Goal: Transaction & Acquisition: Purchase product/service

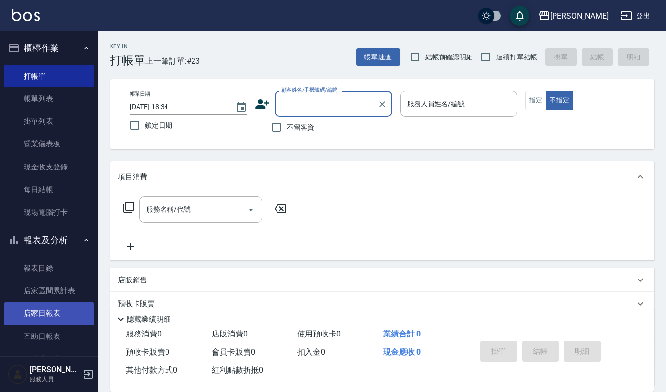
click at [63, 305] on link "店家日報表" at bounding box center [49, 313] width 90 height 23
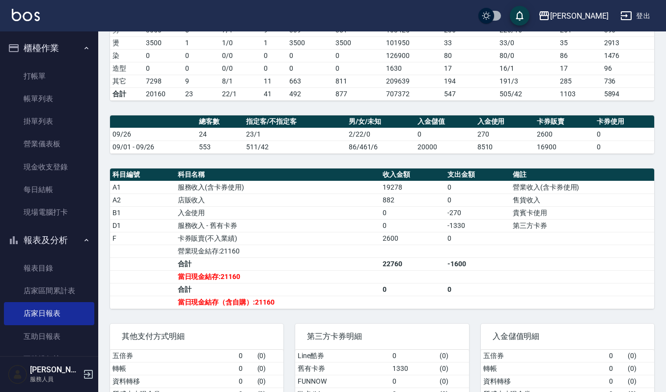
scroll to position [197, 0]
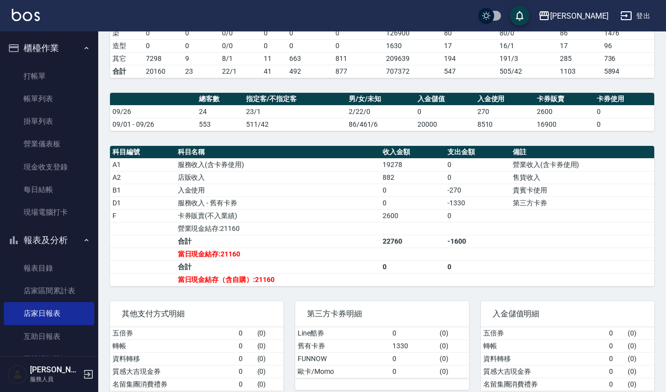
click at [309, 321] on div "第三方卡券明細" at bounding box center [381, 314] width 173 height 26
click at [63, 160] on link "現金收支登錄" at bounding box center [49, 167] width 90 height 23
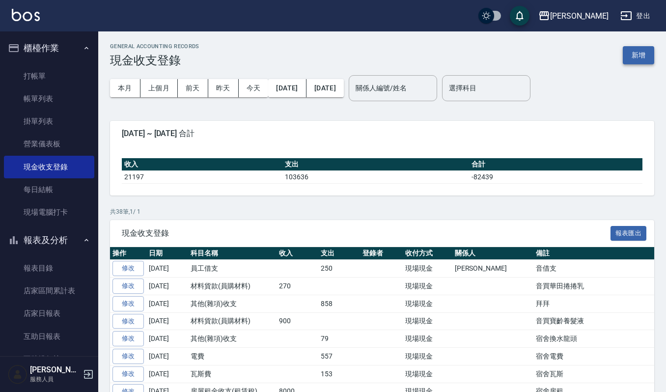
click at [637, 56] on button "新增" at bounding box center [638, 55] width 31 height 18
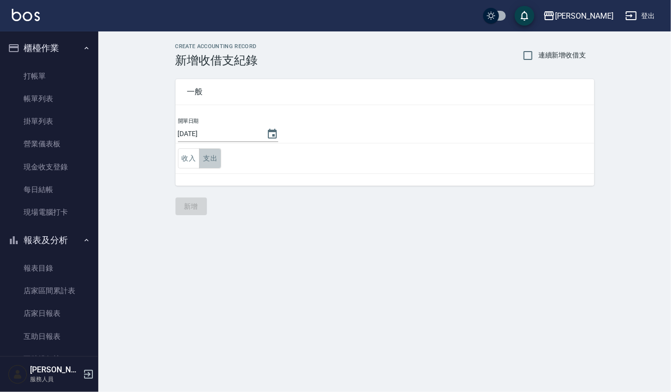
click at [206, 158] on button "支出" at bounding box center [210, 158] width 22 height 20
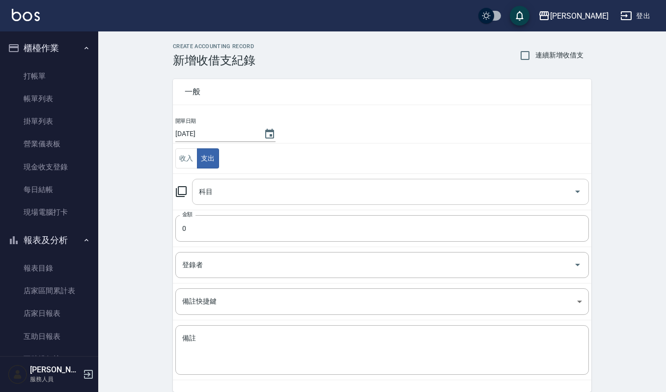
click at [262, 189] on input "科目" at bounding box center [383, 191] width 373 height 17
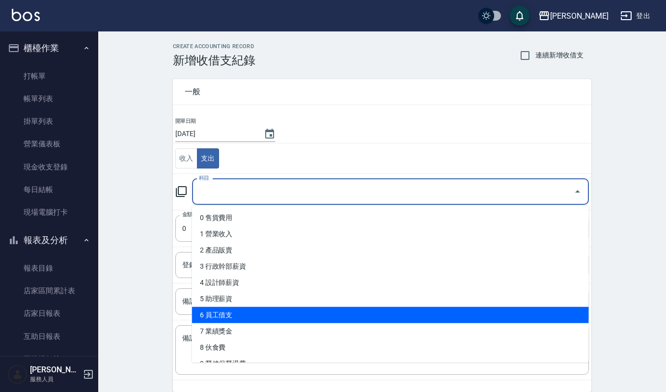
click at [262, 315] on li "6 員工借支" at bounding box center [390, 315] width 397 height 16
type input "6 員工借支"
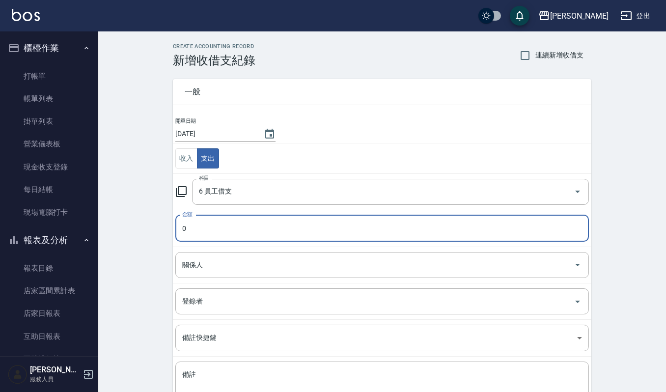
click at [253, 220] on input "0" at bounding box center [382, 228] width 414 height 27
type input "29"
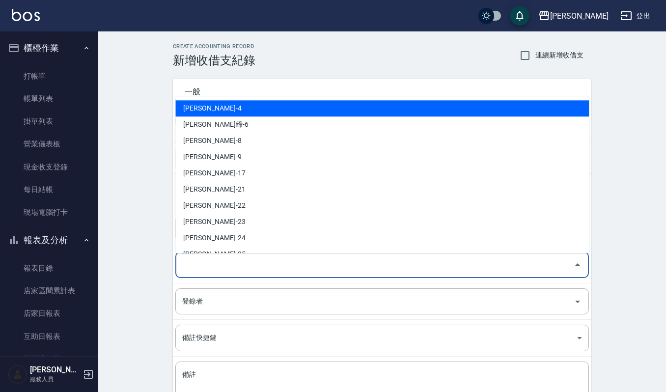
click at [226, 268] on input "關係人" at bounding box center [375, 264] width 390 height 17
click at [254, 109] on li "陳芊瑜-4" at bounding box center [382, 108] width 414 height 16
type input "陳芊瑜-4"
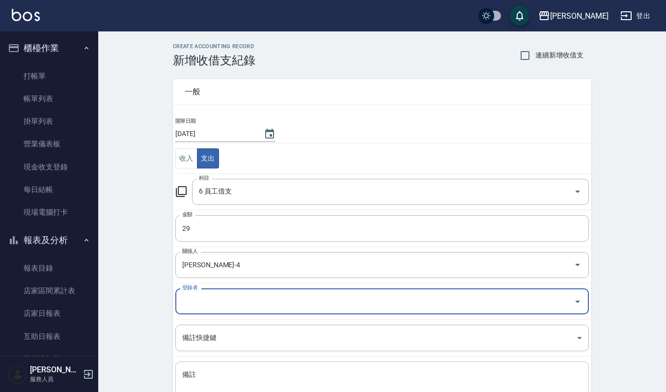
drag, startPoint x: 234, startPoint y: 358, endPoint x: 233, endPoint y: 364, distance: 6.6
click at [233, 364] on td "備註 x 備註" at bounding box center [382, 387] width 419 height 60
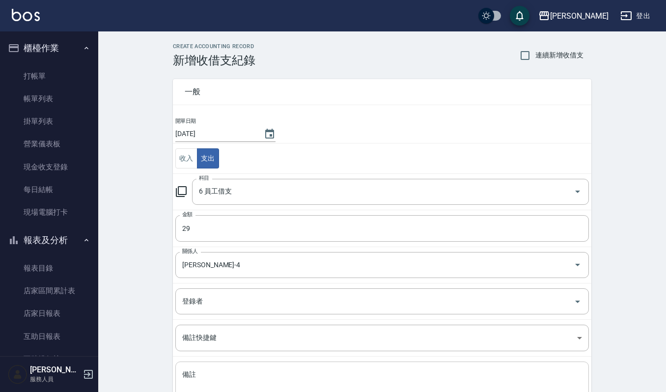
click at [233, 364] on div "x 備註" at bounding box center [382, 387] width 414 height 50
type textarea "r"
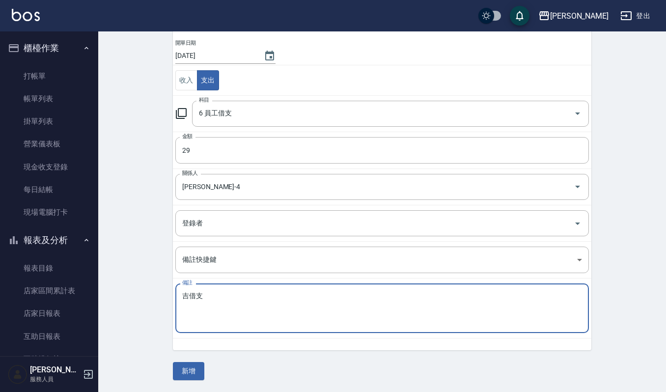
scroll to position [79, 0]
type textarea "吉借支"
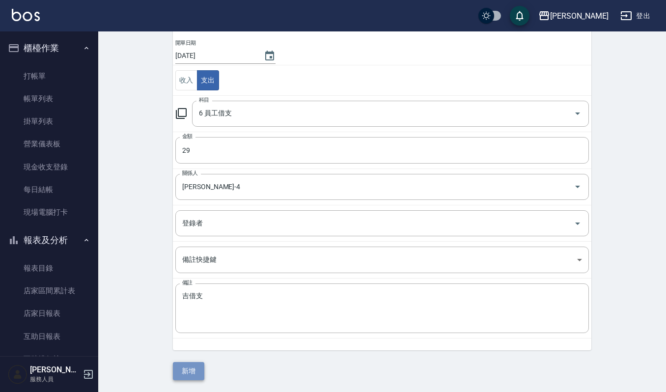
click at [197, 366] on button "新增" at bounding box center [188, 371] width 31 height 18
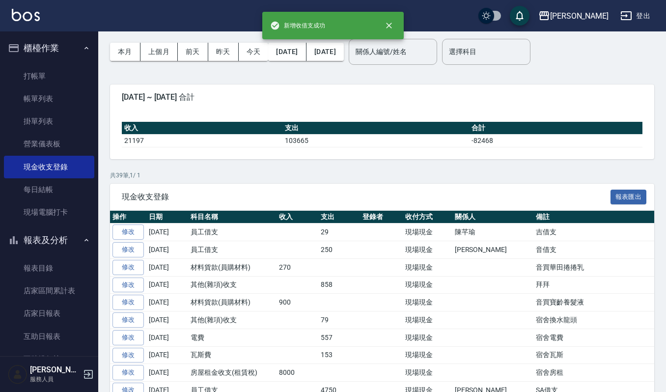
scroll to position [65, 0]
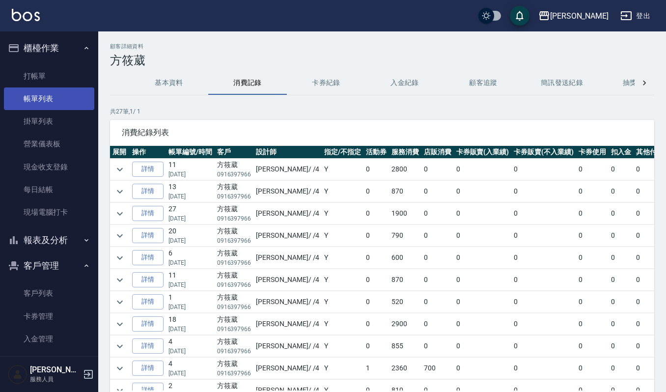
click at [74, 97] on link "帳單列表" at bounding box center [49, 98] width 90 height 23
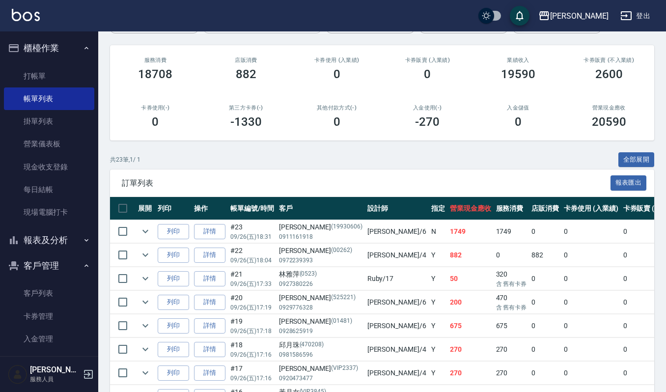
scroll to position [131, 0]
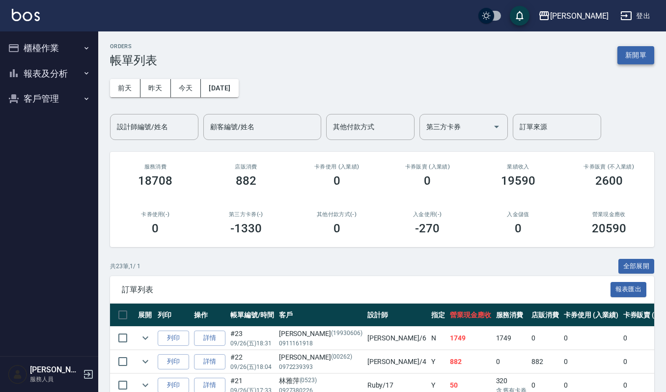
click at [641, 52] on button "新開單" at bounding box center [636, 55] width 37 height 18
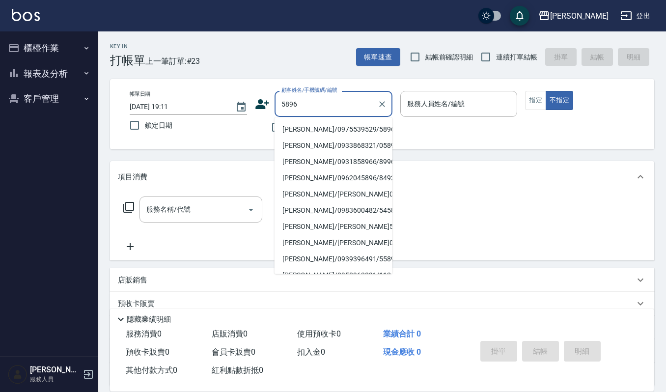
click at [294, 128] on li "[PERSON_NAME]/0975539529/5896" at bounding box center [334, 129] width 118 height 16
type input "[PERSON_NAME]/0975539529/5896"
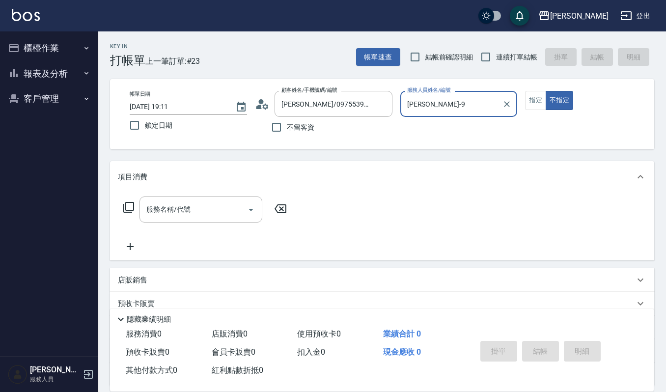
click at [464, 99] on input "[PERSON_NAME]-9" at bounding box center [452, 103] width 94 height 17
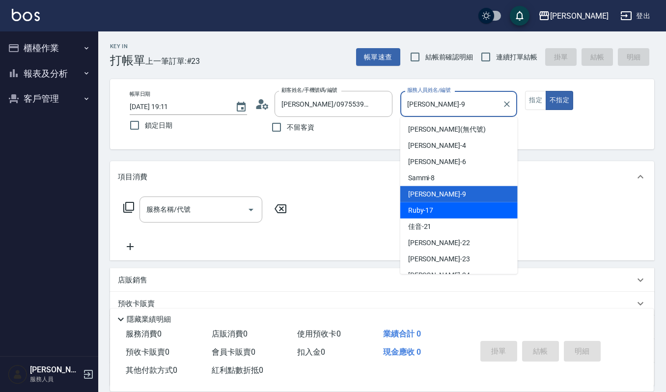
click at [436, 208] on div "Ruby -17" at bounding box center [458, 210] width 117 height 16
type input "Ruby-17"
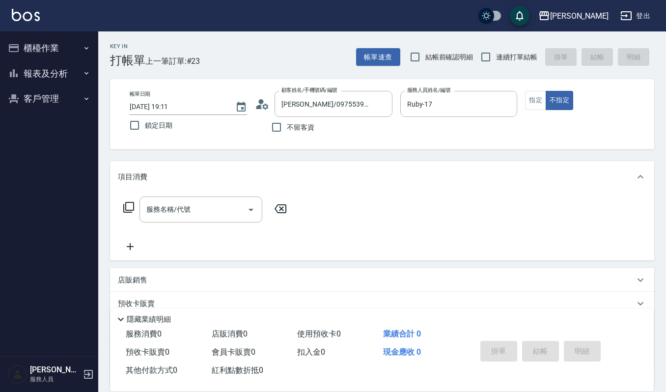
click at [521, 104] on div "帳單日期 2025/09/26 19:11 鎖定日期 顧客姓名/手機號碼/編號 盧千惠/0975539529/5896 顧客姓名/手機號碼/編號 不留客資 服…" at bounding box center [382, 114] width 521 height 47
click at [549, 106] on button "不指定" at bounding box center [560, 100] width 28 height 19
click at [532, 103] on button "指定" at bounding box center [535, 100] width 21 height 19
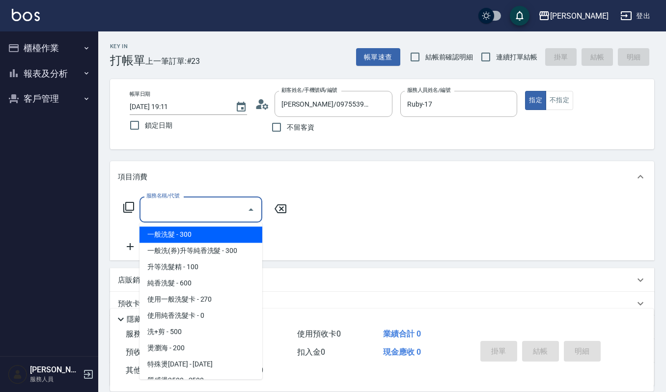
click at [165, 215] on input "服務名稱/代號" at bounding box center [193, 209] width 99 height 17
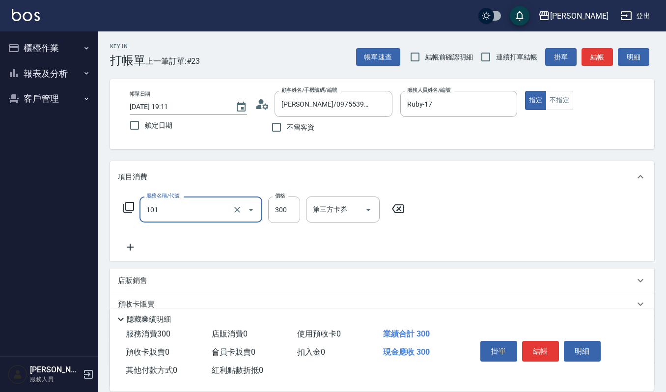
type input "一般洗髮(101)"
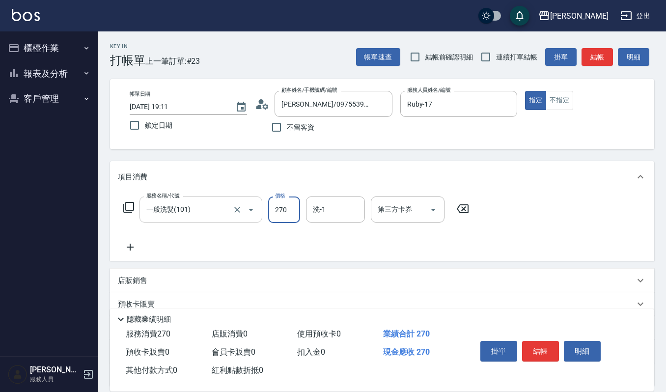
type input "270"
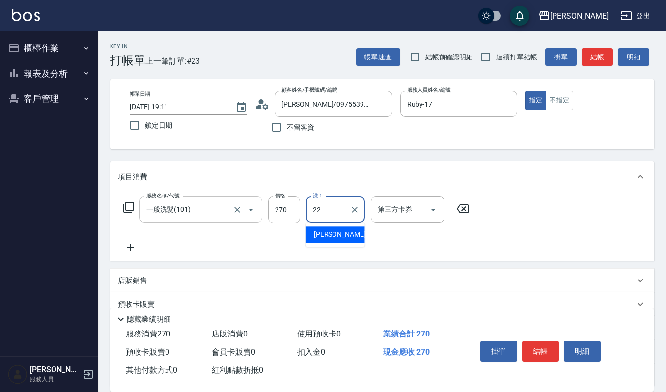
type input "宜芳-22"
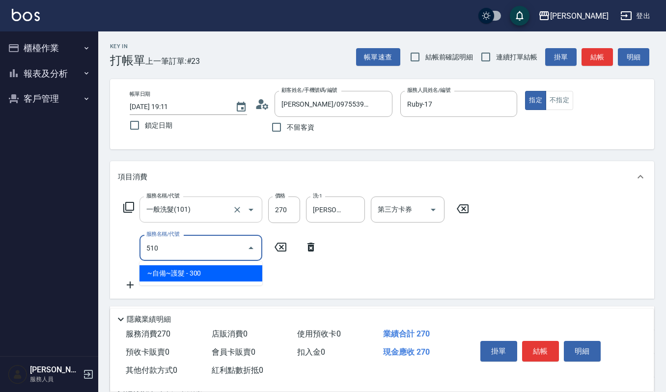
type input "~自備~護髮(510)"
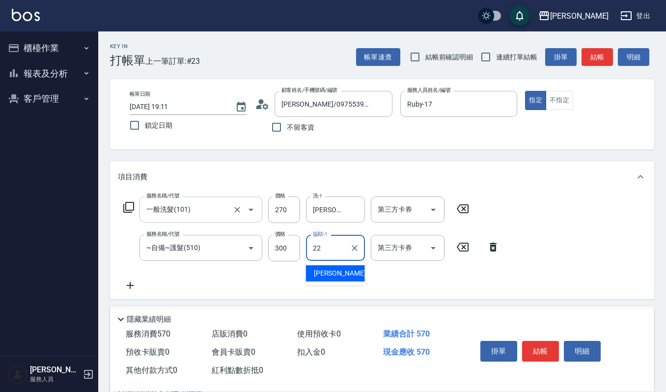
type input "宜芳-22"
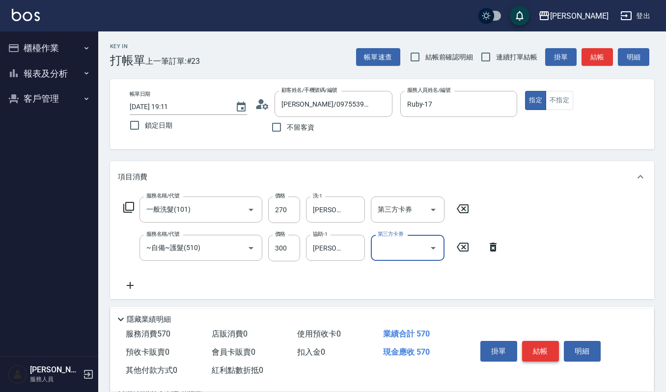
click at [549, 342] on button "結帳" at bounding box center [540, 351] width 37 height 21
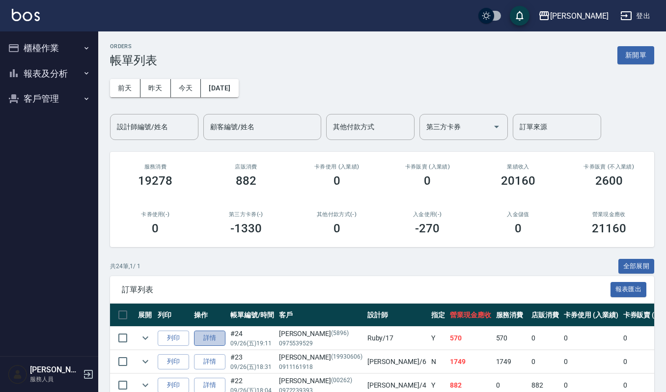
click at [212, 335] on link "詳情" at bounding box center [209, 338] width 31 height 15
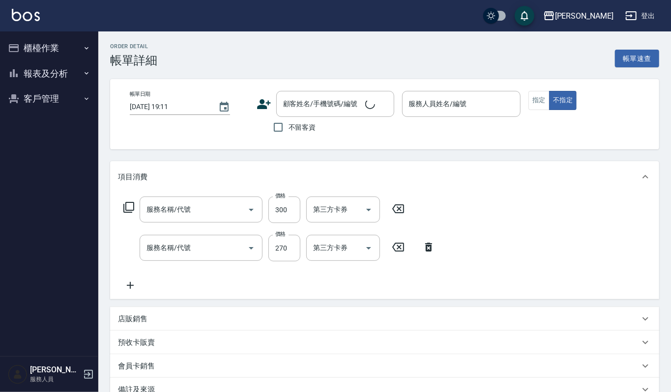
type input "Ruby-17"
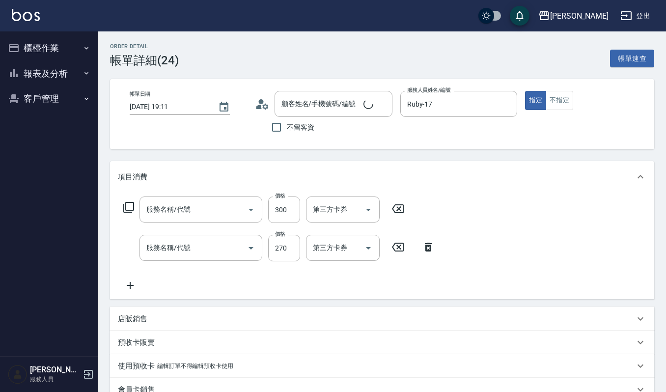
type input "~自備~護髮(510)"
type input "一般洗髮(101)"
type input "盧千惠/0975539529/5896"
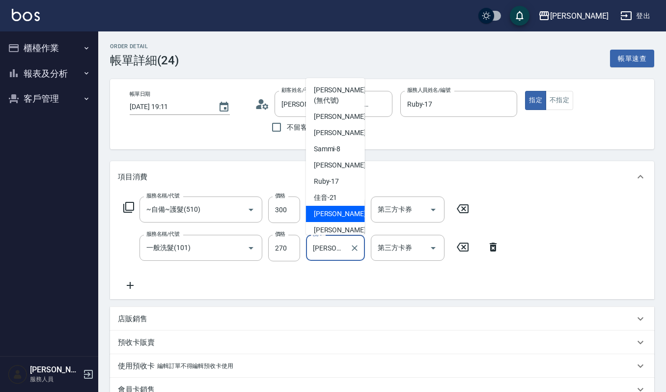
click at [344, 246] on input "宜芳-22" at bounding box center [327, 247] width 35 height 17
click at [347, 181] on div "Ruby -17" at bounding box center [335, 181] width 59 height 16
type input "Ruby-17"
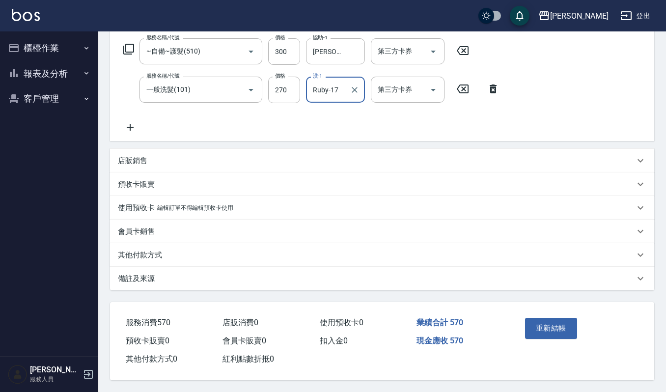
scroll to position [160, 0]
click at [554, 319] on button "重新結帳" at bounding box center [551, 328] width 52 height 21
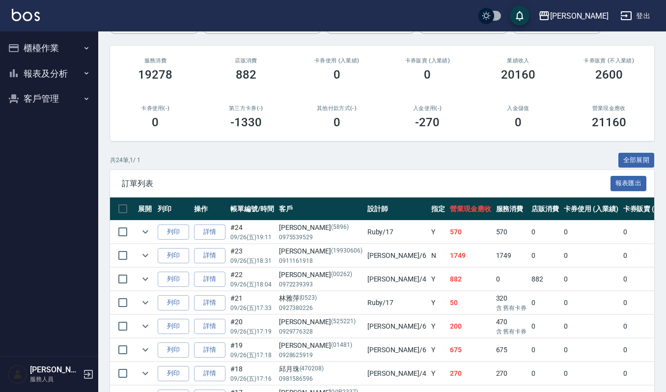
scroll to position [131, 0]
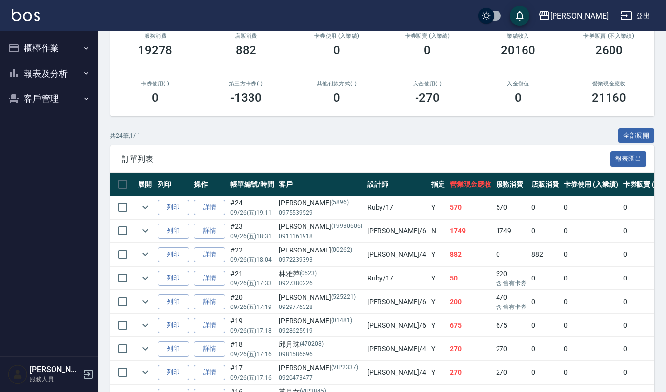
click at [50, 112] on ul "櫃檯作業 打帳單 帳單列表 掛單列表 營業儀表板 現金收支登錄 每日結帳 現場電腦打卡 報表及分析 報表目錄 店家區間累計表 店家日報表 互助日報表 互助排行…" at bounding box center [49, 73] width 90 height 84
click at [56, 67] on button "報表及分析" at bounding box center [49, 74] width 90 height 26
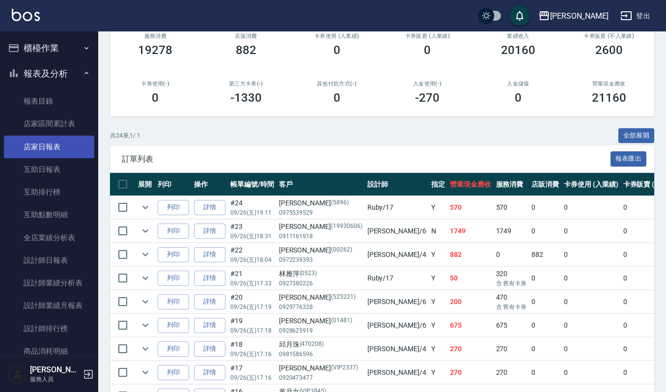
click at [69, 141] on link "店家日報表" at bounding box center [49, 147] width 90 height 23
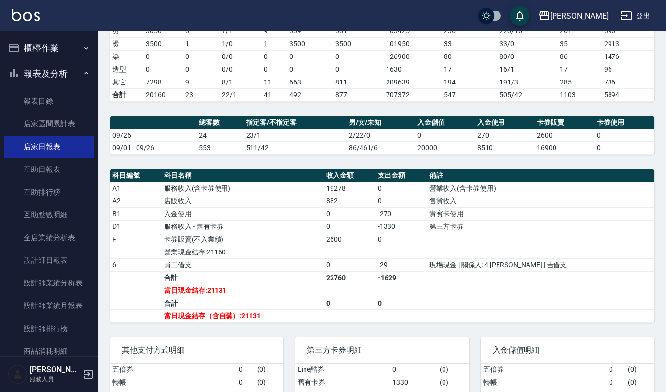
scroll to position [197, 0]
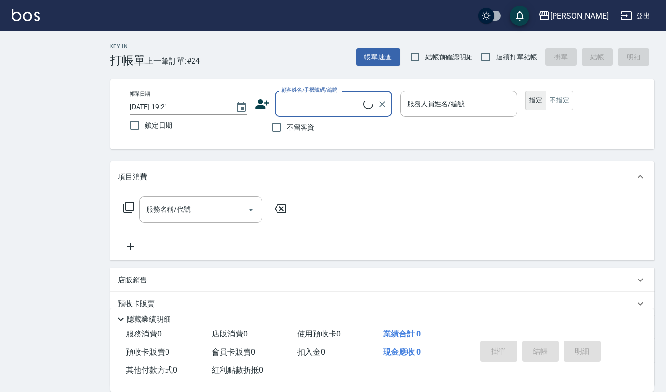
click at [36, 28] on div "上越傑森 登出" at bounding box center [333, 15] width 666 height 31
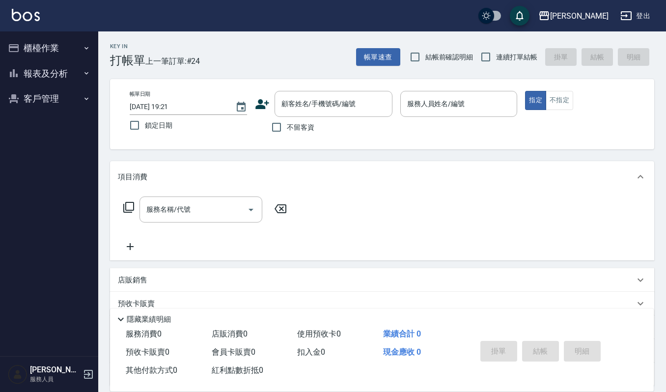
click at [36, 17] on img at bounding box center [26, 15] width 28 height 12
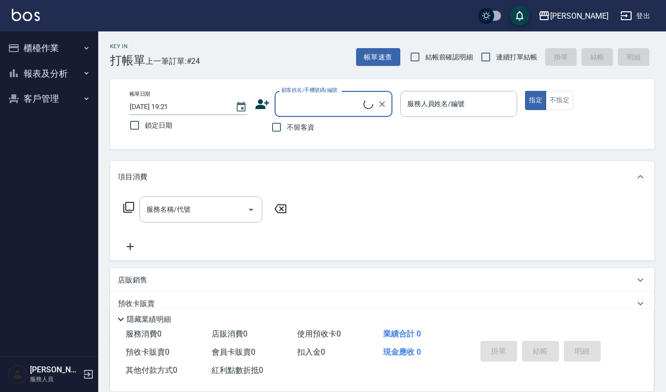
click at [35, 44] on button "櫃檯作業" at bounding box center [49, 48] width 90 height 26
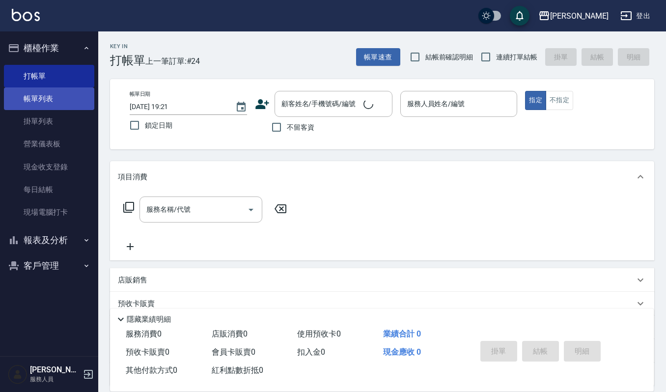
click at [55, 95] on link "帳單列表" at bounding box center [49, 98] width 90 height 23
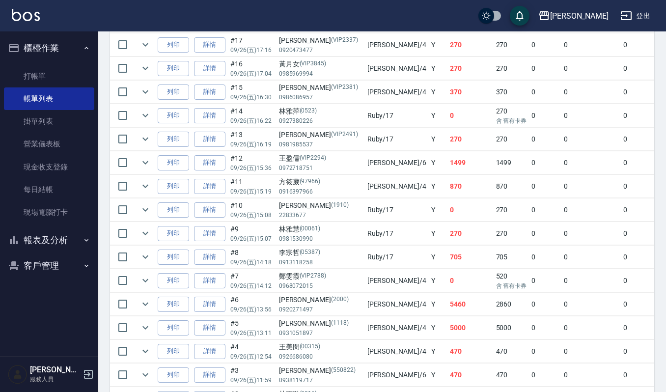
scroll to position [393, 0]
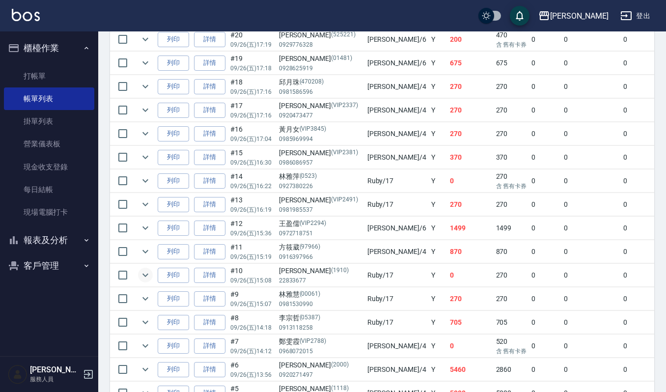
click at [143, 281] on icon "expand row" at bounding box center [146, 275] width 12 height 12
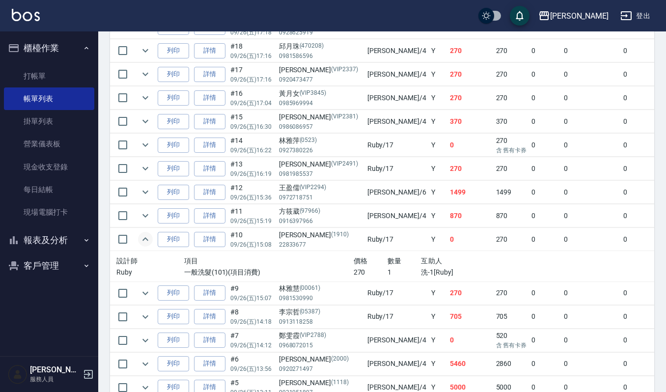
scroll to position [458, 0]
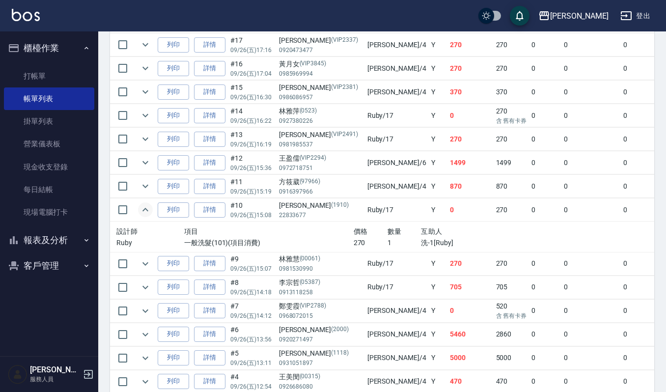
click at [148, 211] on icon "expand row" at bounding box center [146, 210] width 12 height 12
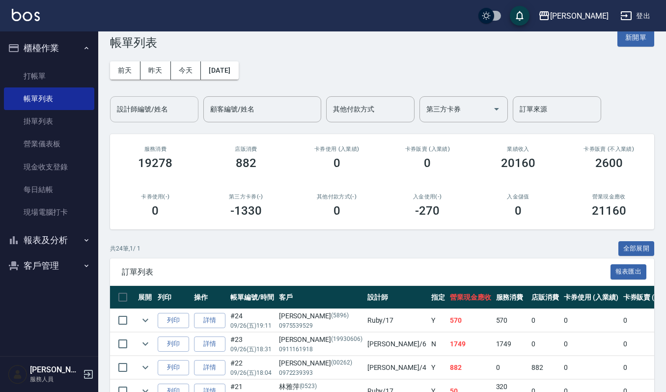
scroll to position [0, 0]
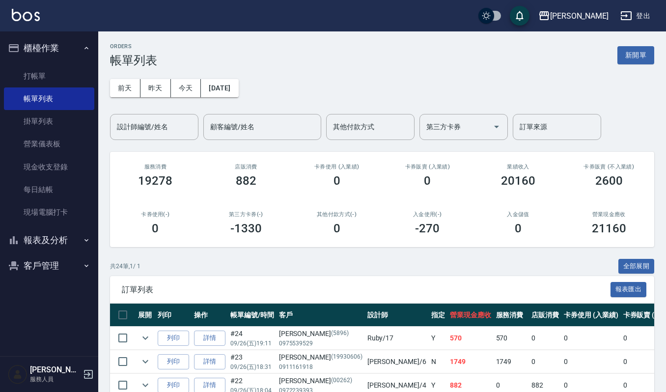
click at [139, 125] on div "設計師編號/姓名 設計師編號/姓名" at bounding box center [154, 127] width 88 height 26
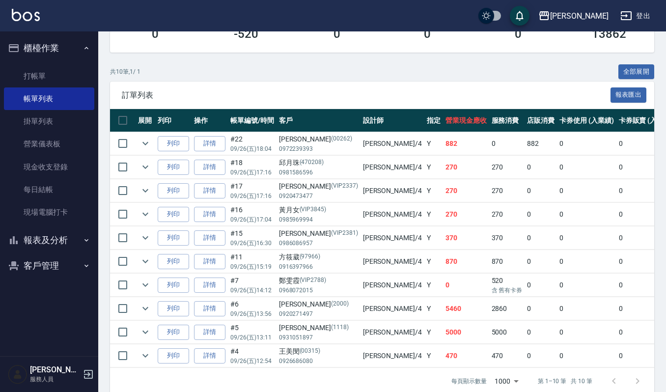
scroll to position [197, 0]
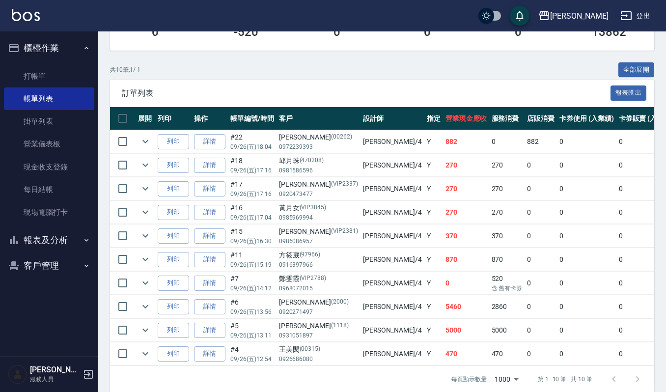
type input "吉兒-4"
drag, startPoint x: 329, startPoint y: 164, endPoint x: 274, endPoint y: 173, distance: 55.3
click at [274, 173] on tr "列印 詳情 #18 09/26 (五) 17:16 邱月珠 (470208) 0981586596 吉兒 /4 Y 270 270 0 0 0 270 0 0…" at bounding box center [558, 165] width 896 height 23
click at [361, 176] on td "吉兒 /4" at bounding box center [393, 165] width 64 height 23
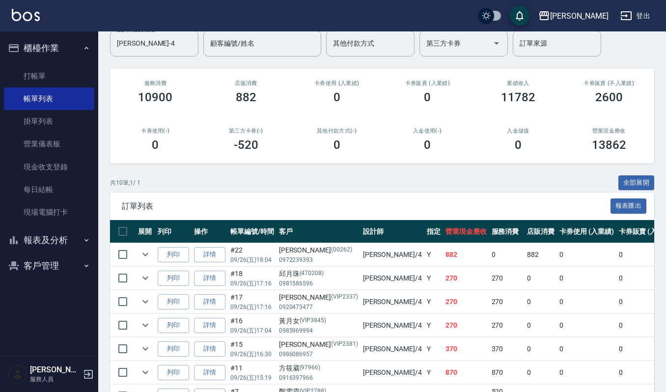
scroll to position [0, 0]
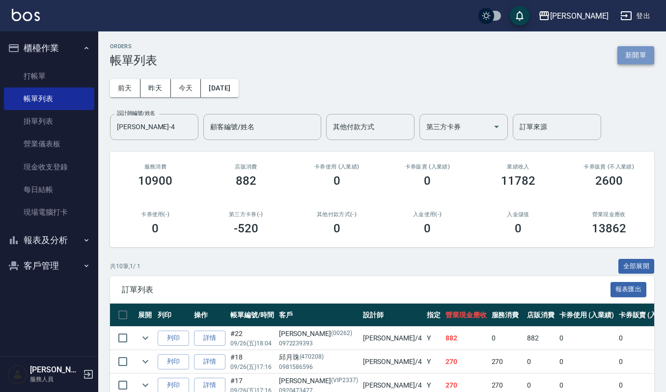
click at [625, 60] on button "新開單" at bounding box center [636, 55] width 37 height 18
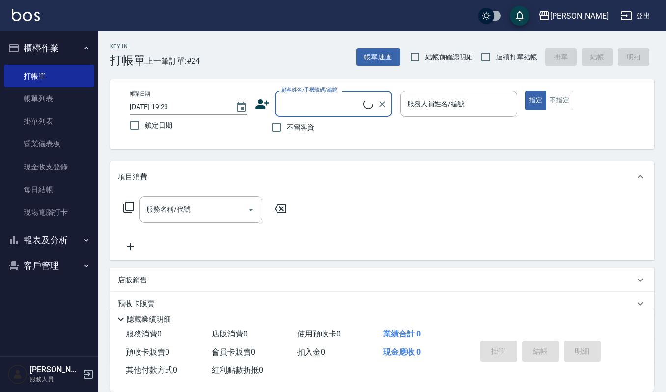
click at [302, 95] on input "顧客姓名/手機號碼/編號" at bounding box center [321, 103] width 84 height 17
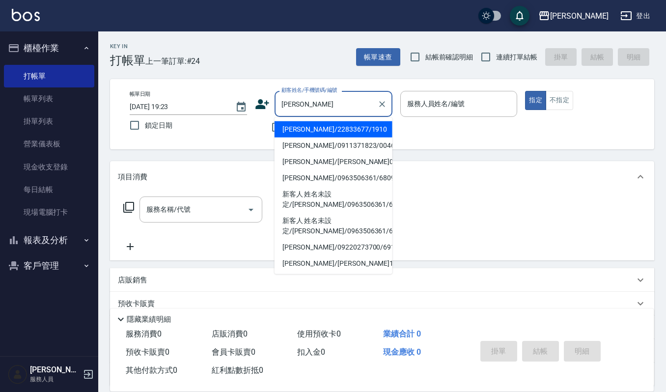
click at [314, 150] on li "林玉冠/0911371823/0046" at bounding box center [334, 146] width 118 height 16
type input "林玉冠/0911371823/0046"
type input "吉兒-4"
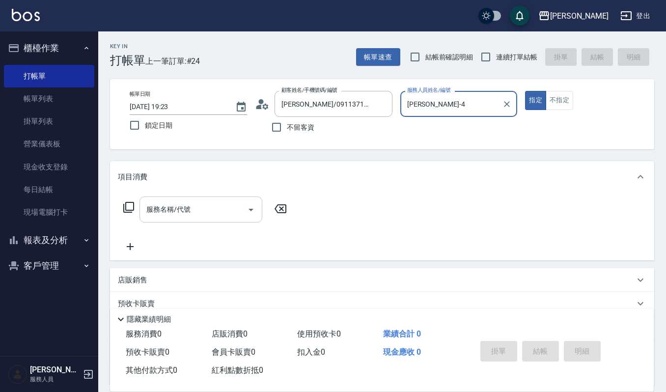
click at [209, 201] on input "服務名稱/代號" at bounding box center [193, 209] width 99 height 17
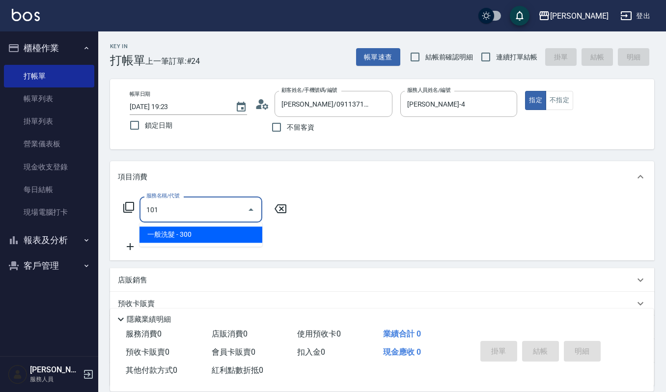
type input "一般洗髮(101)"
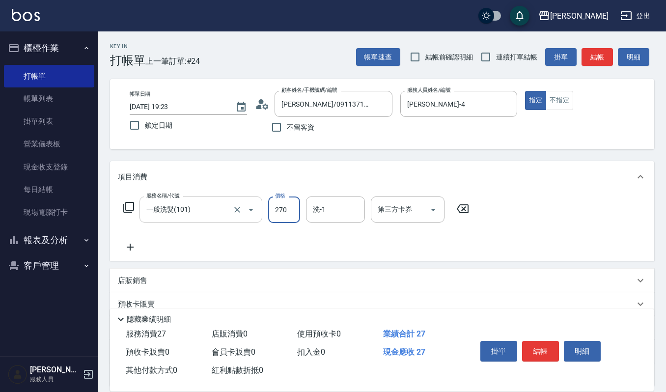
type input "270"
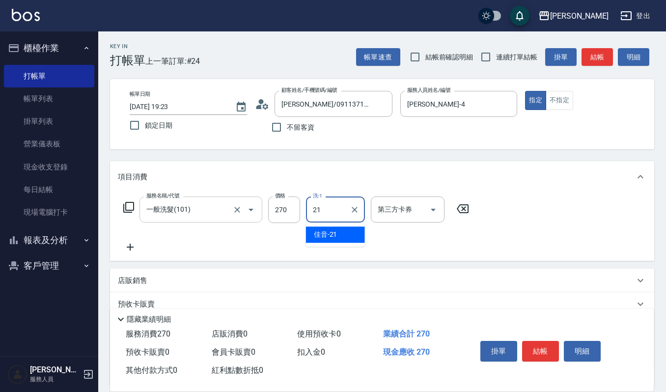
type input "佳音-21"
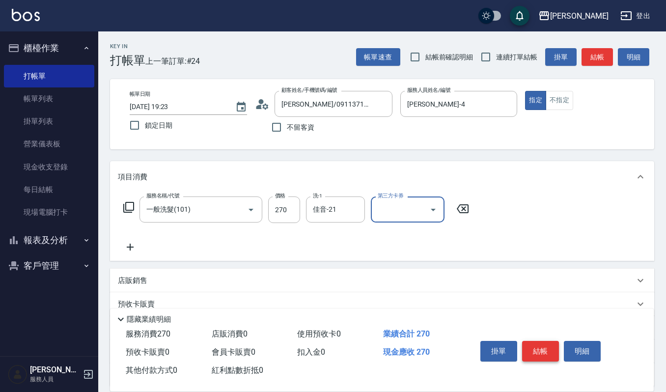
click at [542, 346] on button "結帳" at bounding box center [540, 351] width 37 height 21
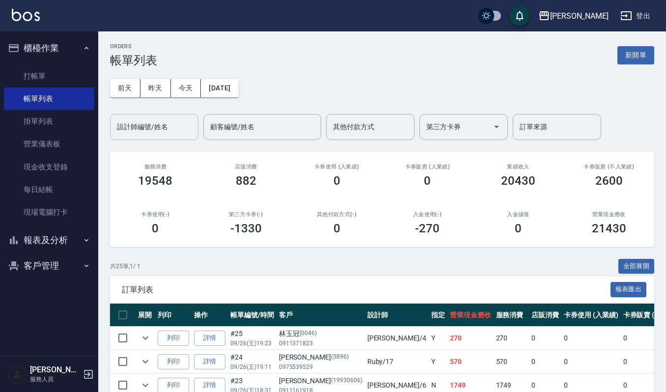
click at [161, 123] on input "設計師編號/姓名" at bounding box center [154, 126] width 80 height 17
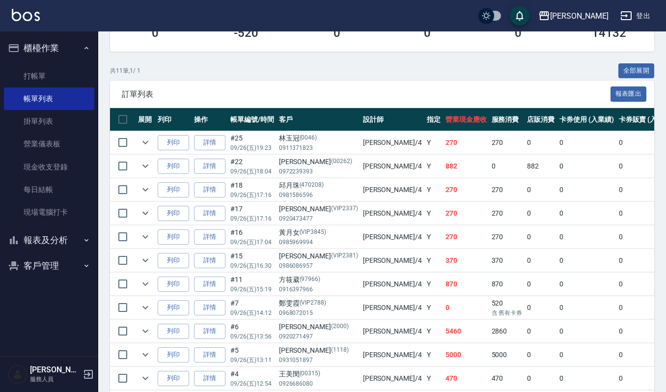
scroll to position [197, 0]
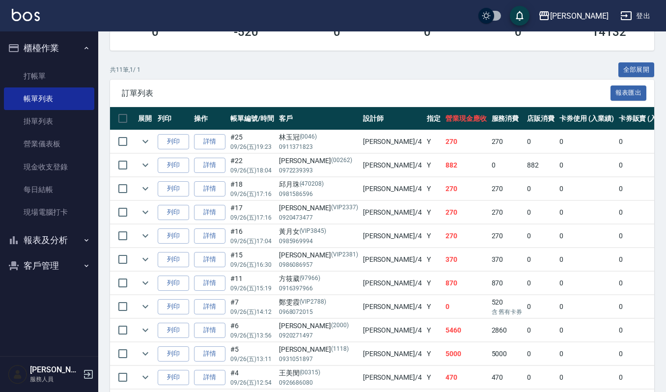
click at [331, 213] on p "(VIP2337)" at bounding box center [344, 208] width 27 height 10
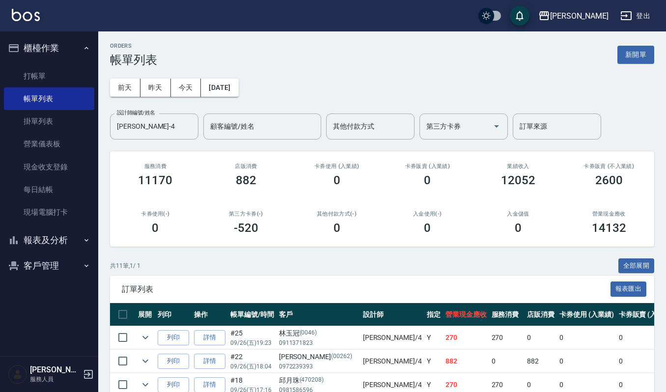
scroll to position [0, 0]
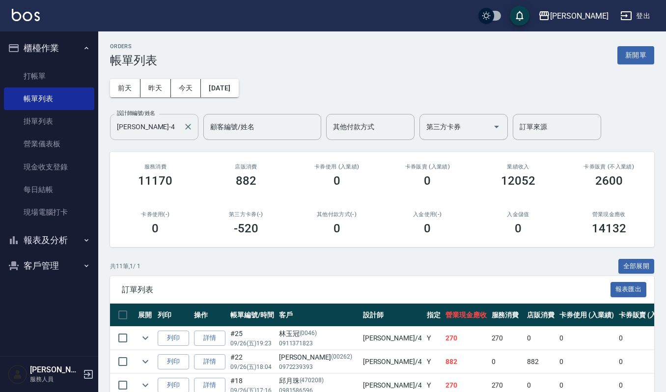
click at [162, 125] on input "吉兒-4" at bounding box center [146, 126] width 65 height 17
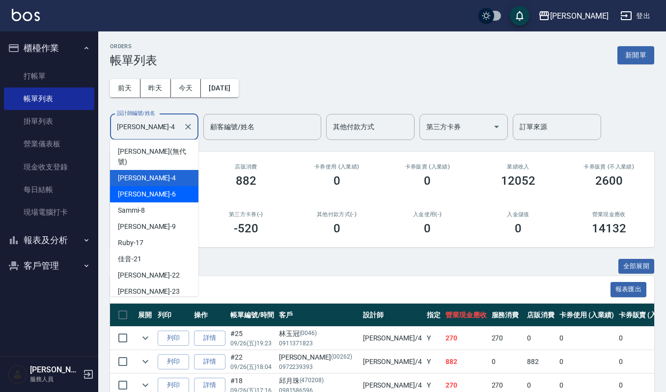
click at [146, 186] on div "Joalin -6" at bounding box center [154, 194] width 88 height 16
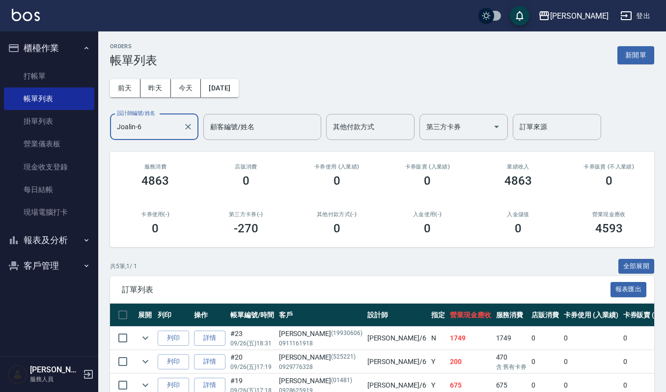
click at [160, 129] on input "Joalin-6" at bounding box center [146, 126] width 65 height 17
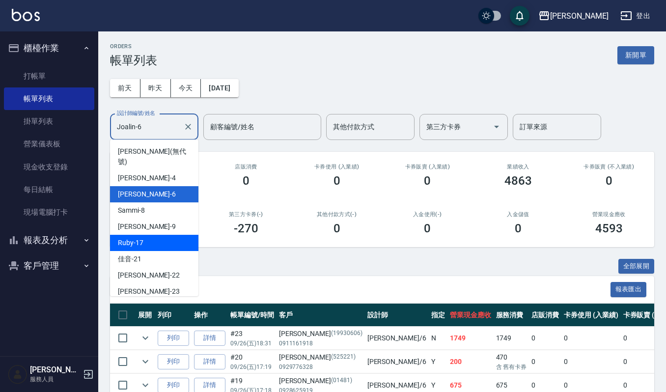
click at [154, 235] on div "Ruby -17" at bounding box center [154, 243] width 88 height 16
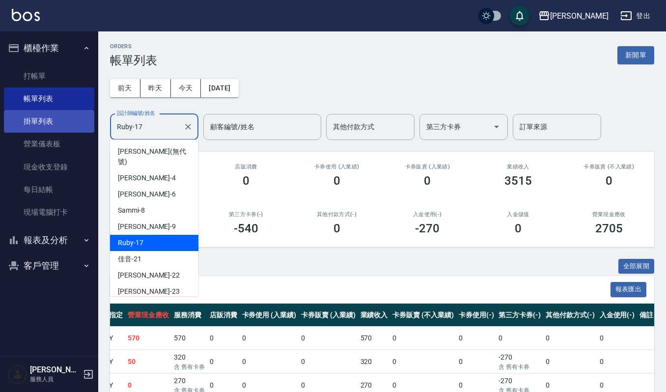
drag, startPoint x: 165, startPoint y: 124, endPoint x: 18, endPoint y: 127, distance: 146.9
click at [19, 126] on div "上越傑森 登出 櫃檯作業 打帳單 帳單列表 掛單列表 營業儀表板 現金收支登錄 每日結帳 現場電腦打卡 報表及分析 報表目錄 店家區間累計表 店家日報表 互助…" at bounding box center [333, 288] width 666 height 577
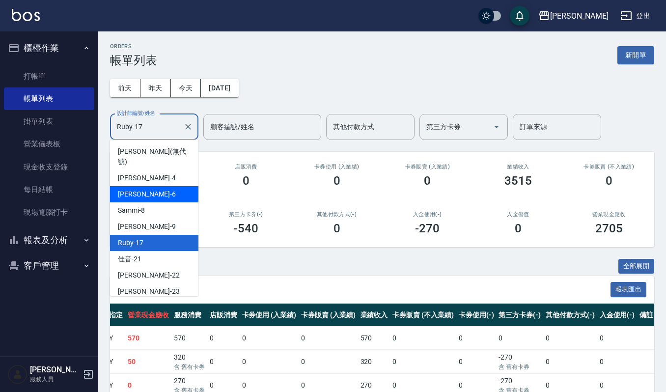
click at [175, 187] on div "Joalin -6" at bounding box center [154, 194] width 88 height 16
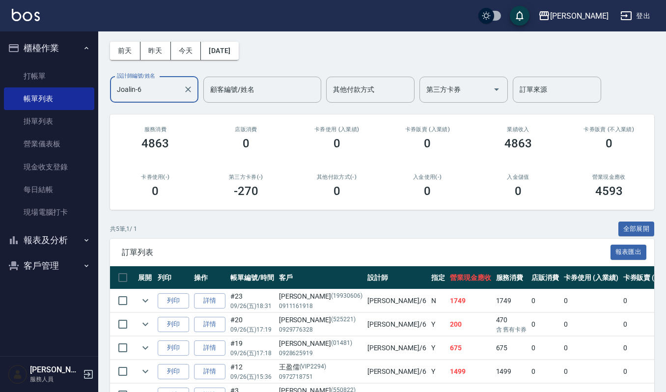
scroll to position [36, 0]
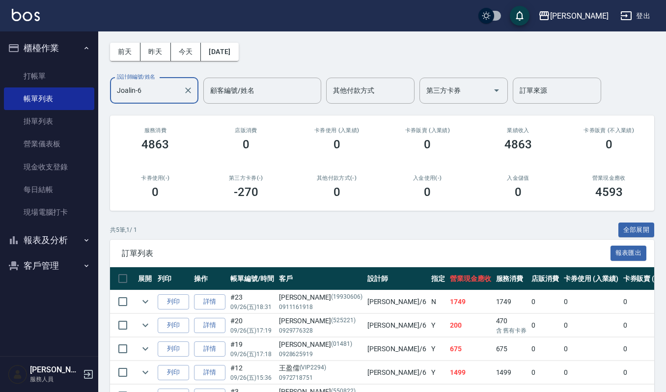
click at [154, 93] on input "Joalin-6" at bounding box center [146, 90] width 65 height 17
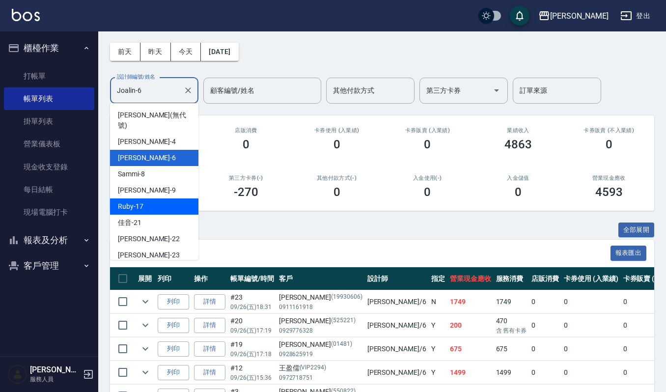
click at [164, 198] on div "Ruby -17" at bounding box center [154, 206] width 88 height 16
type input "Ruby-17"
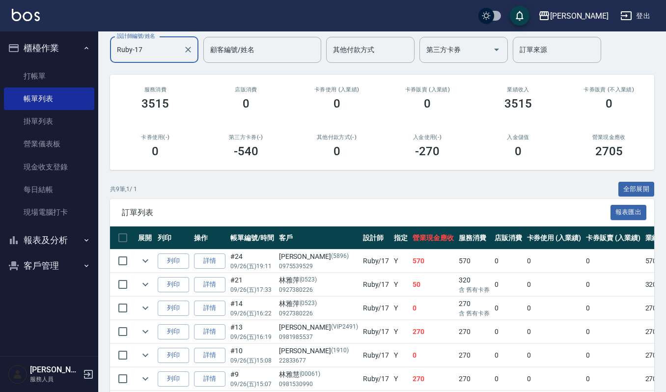
scroll to position [131, 0]
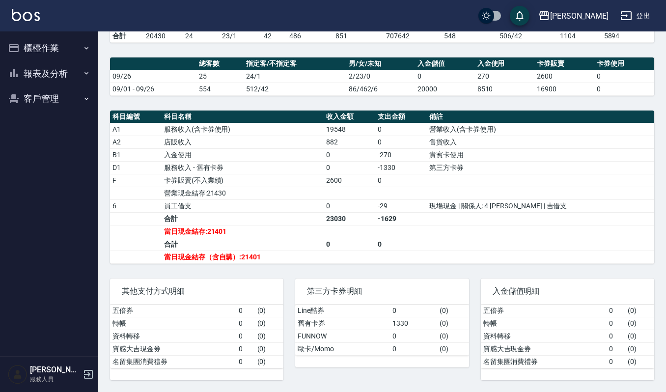
scroll to position [246, 0]
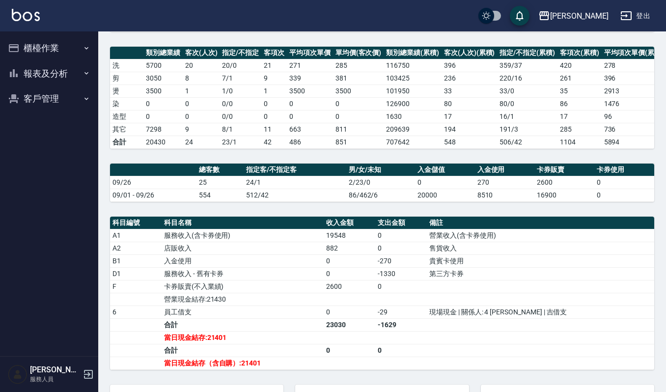
scroll to position [131, 0]
